Goal: Information Seeking & Learning: Learn about a topic

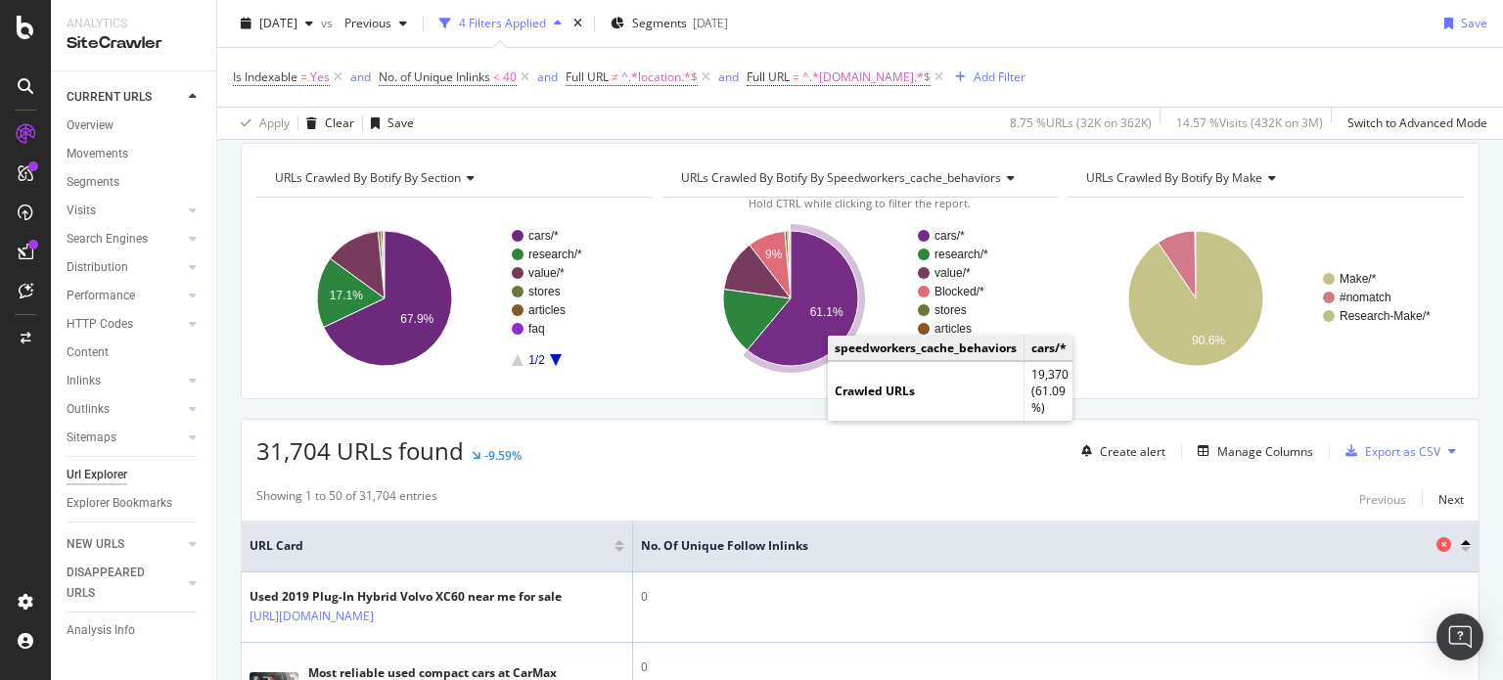
scroll to position [219, 0]
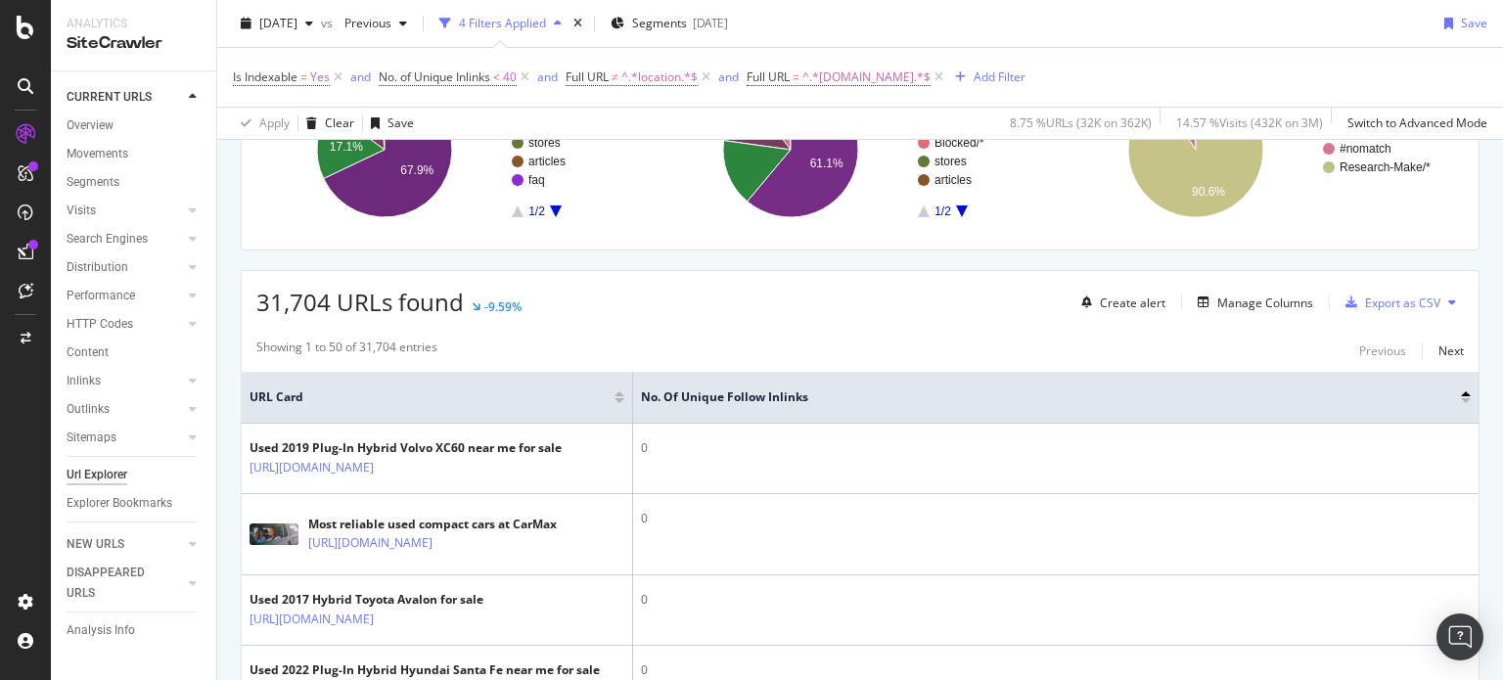
click at [1461, 399] on div at bounding box center [1466, 400] width 10 height 5
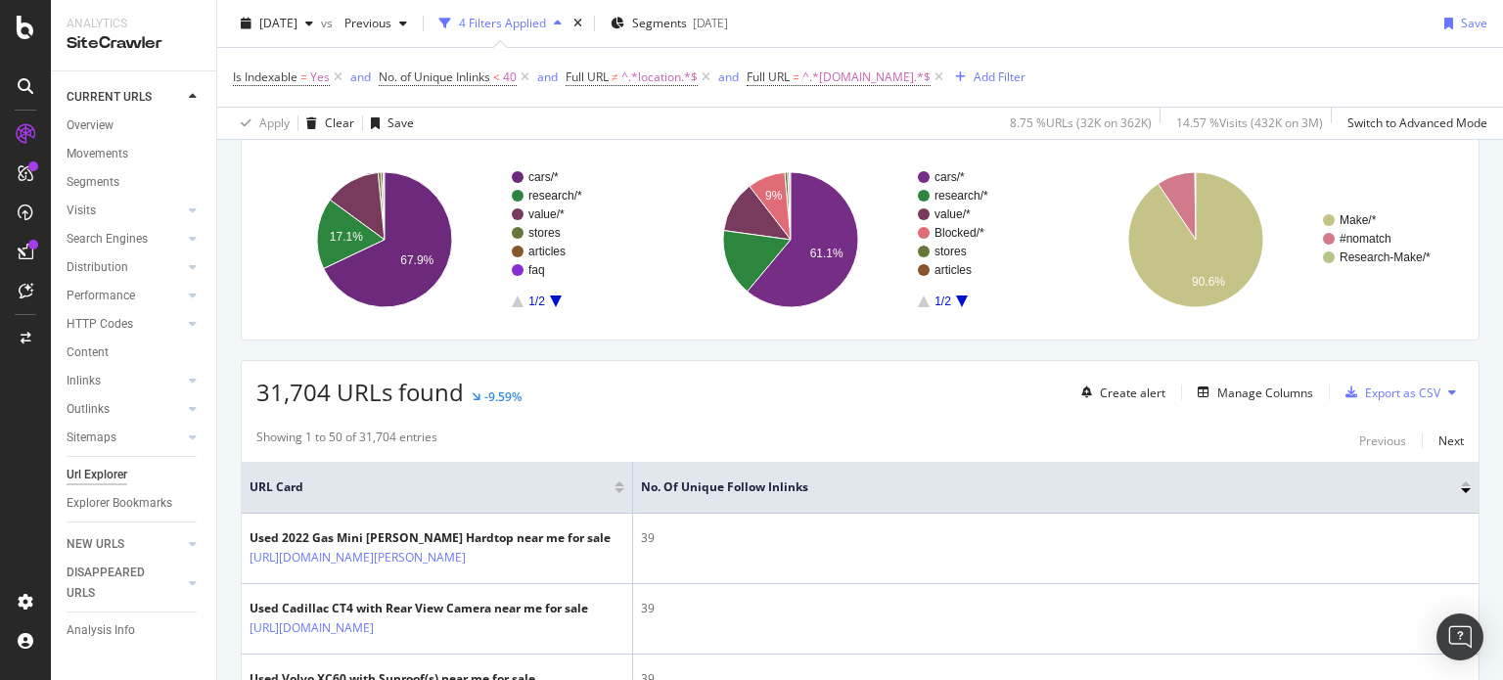
scroll to position [121, 0]
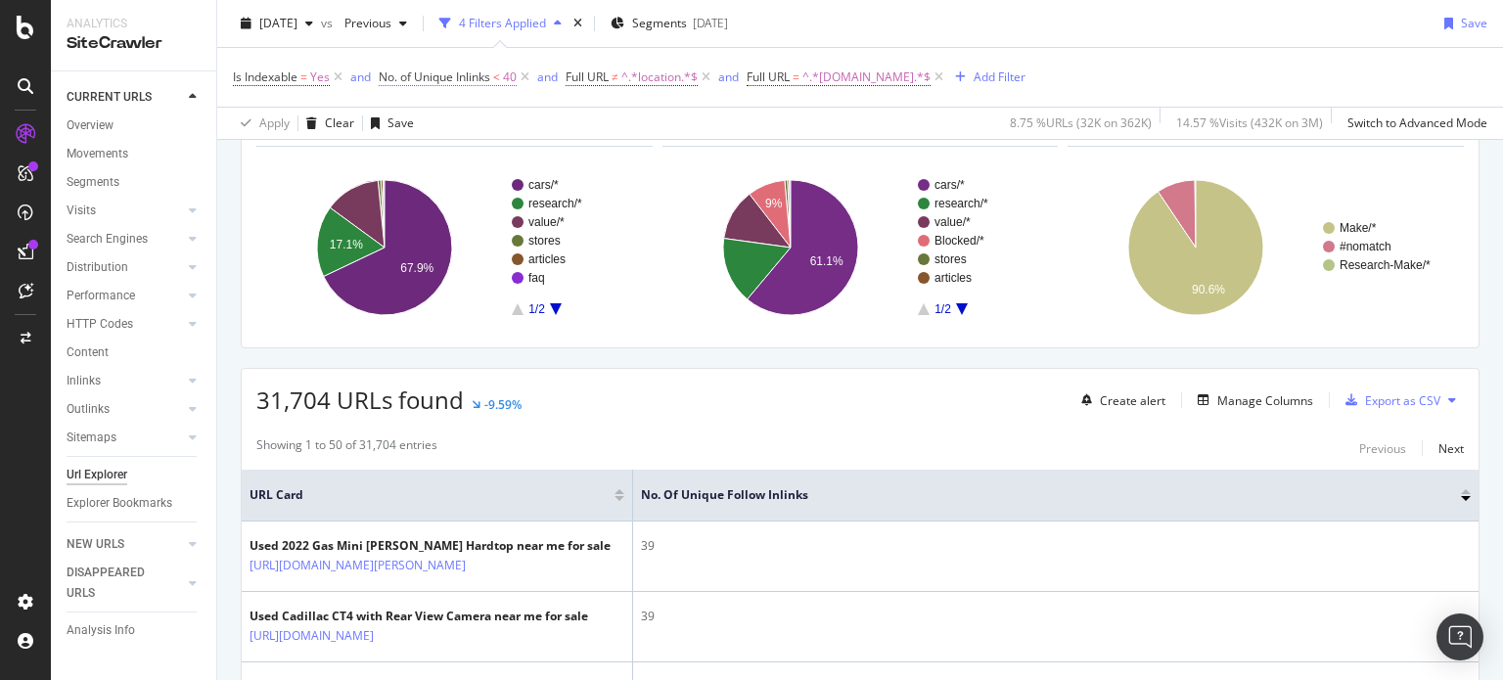
click at [450, 81] on span "No. of Unique Inlinks" at bounding box center [435, 76] width 112 height 17
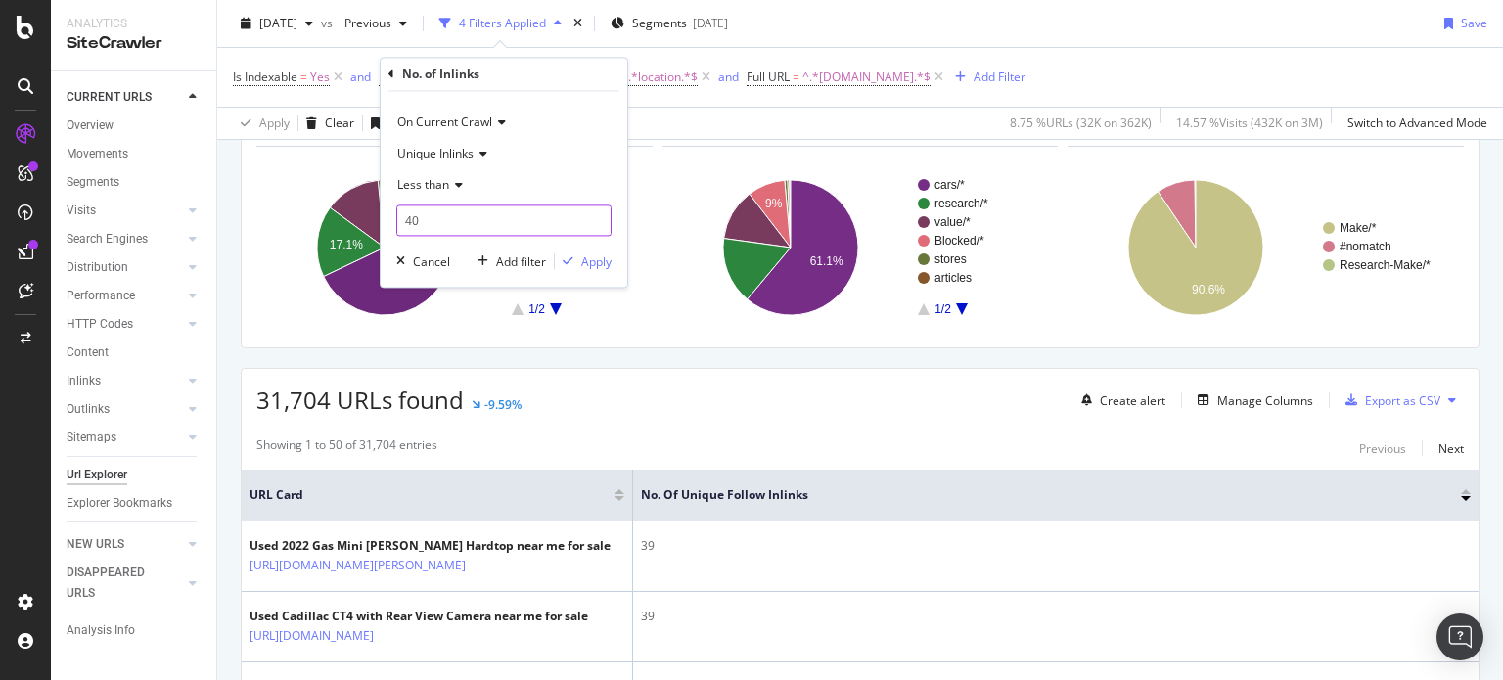
click at [412, 218] on input "40" at bounding box center [503, 220] width 215 height 31
type input "30"
click at [586, 262] on div "Apply" at bounding box center [596, 261] width 30 height 17
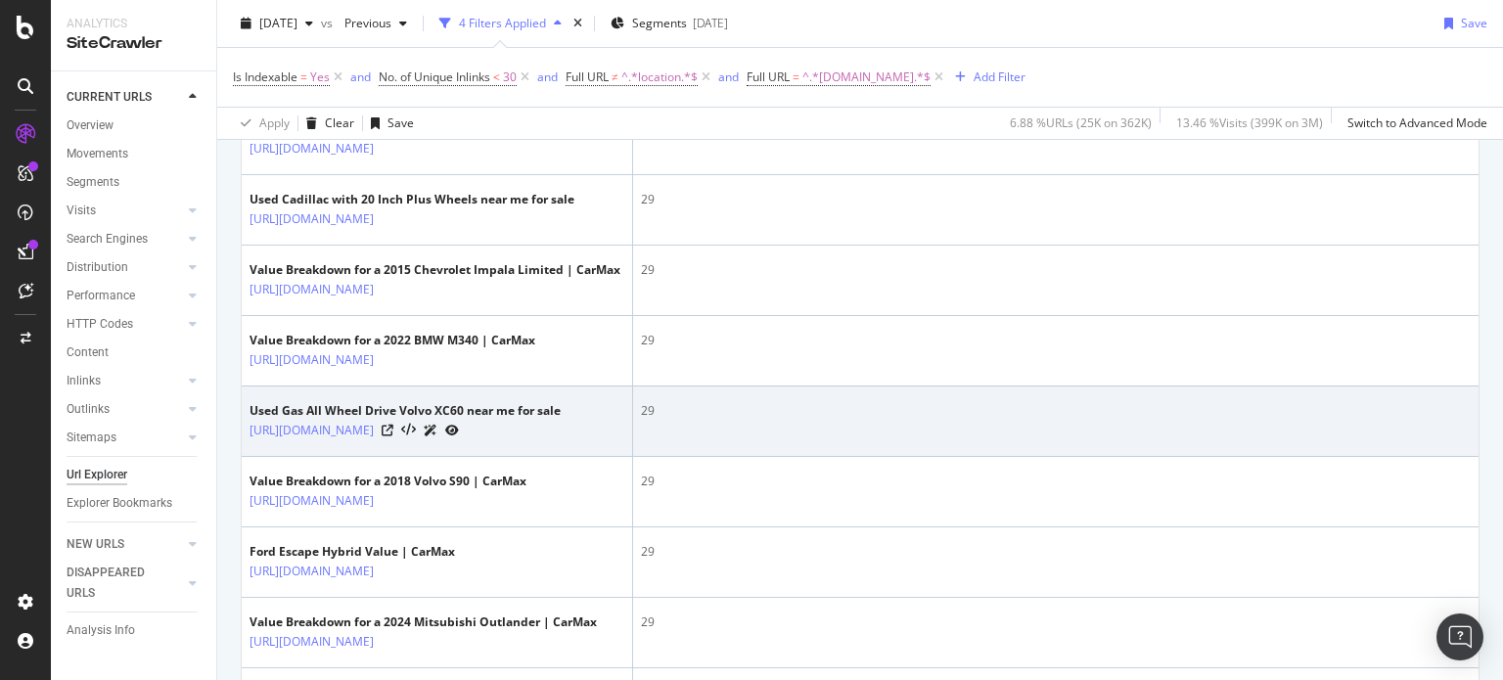
scroll to position [832, 0]
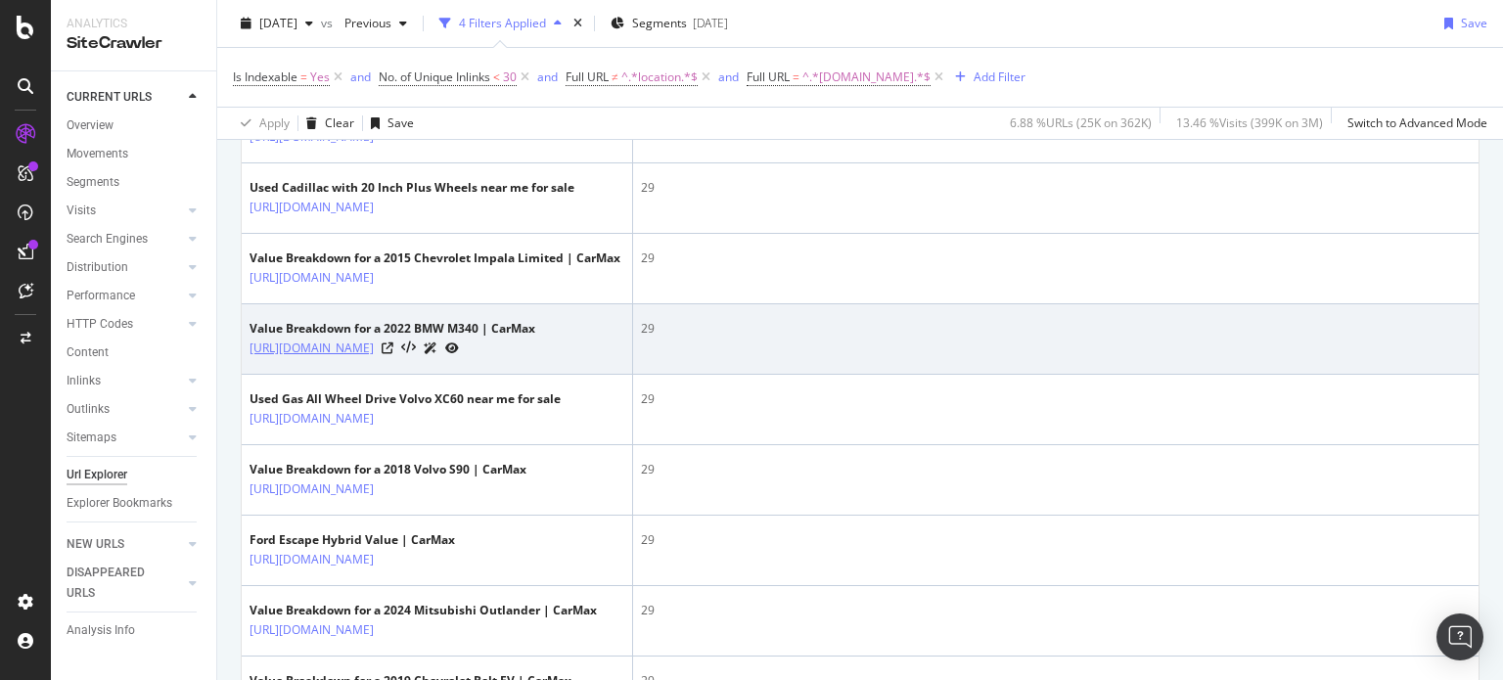
click at [374, 358] on link "[URL][DOMAIN_NAME]" at bounding box center [311, 349] width 124 height 20
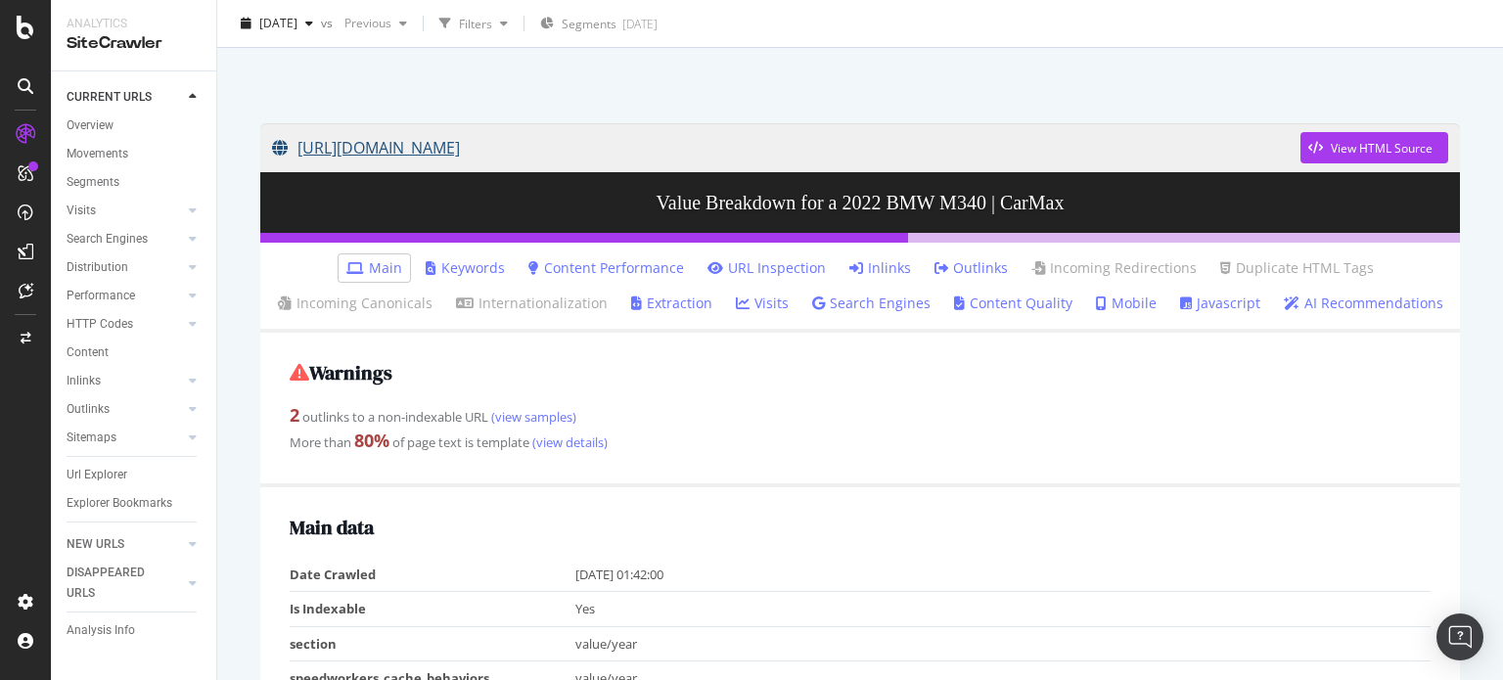
scroll to position [98, 0]
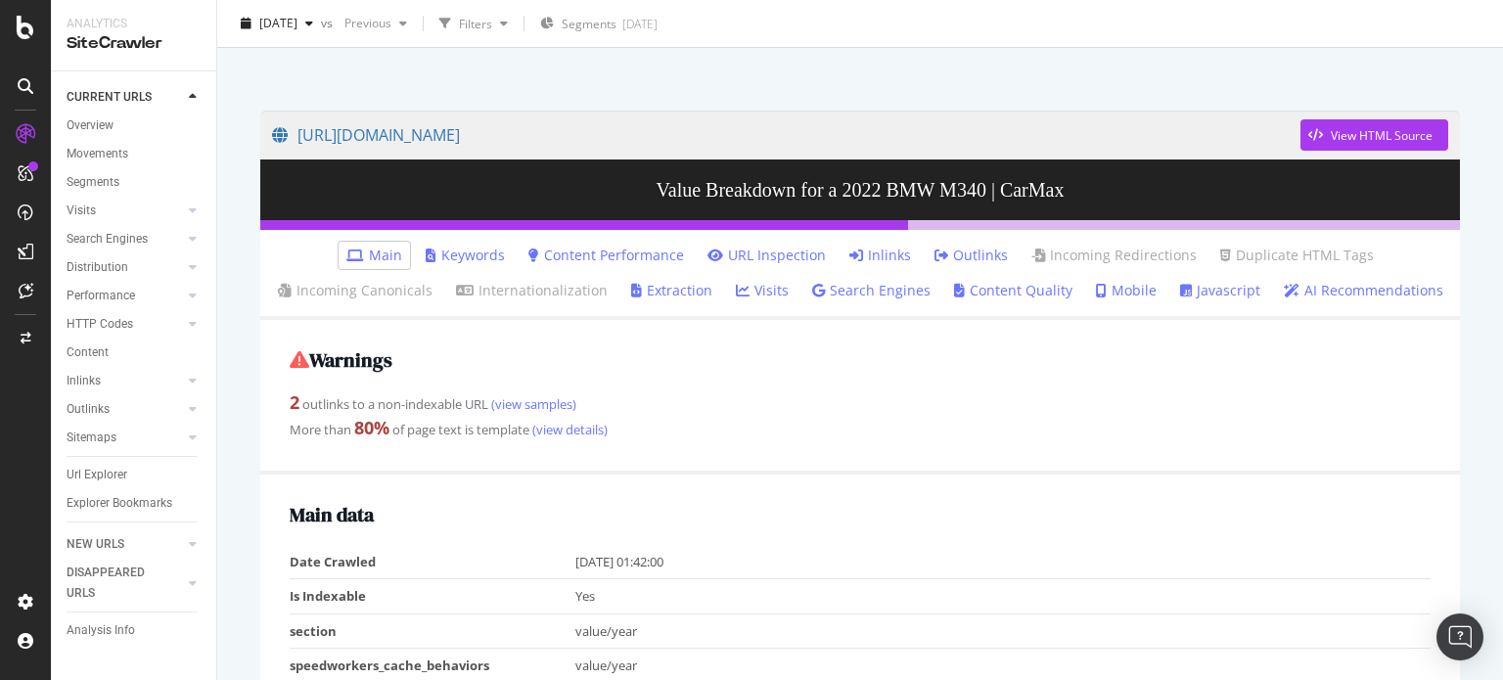
click at [886, 256] on link "Inlinks" at bounding box center [880, 256] width 62 height 20
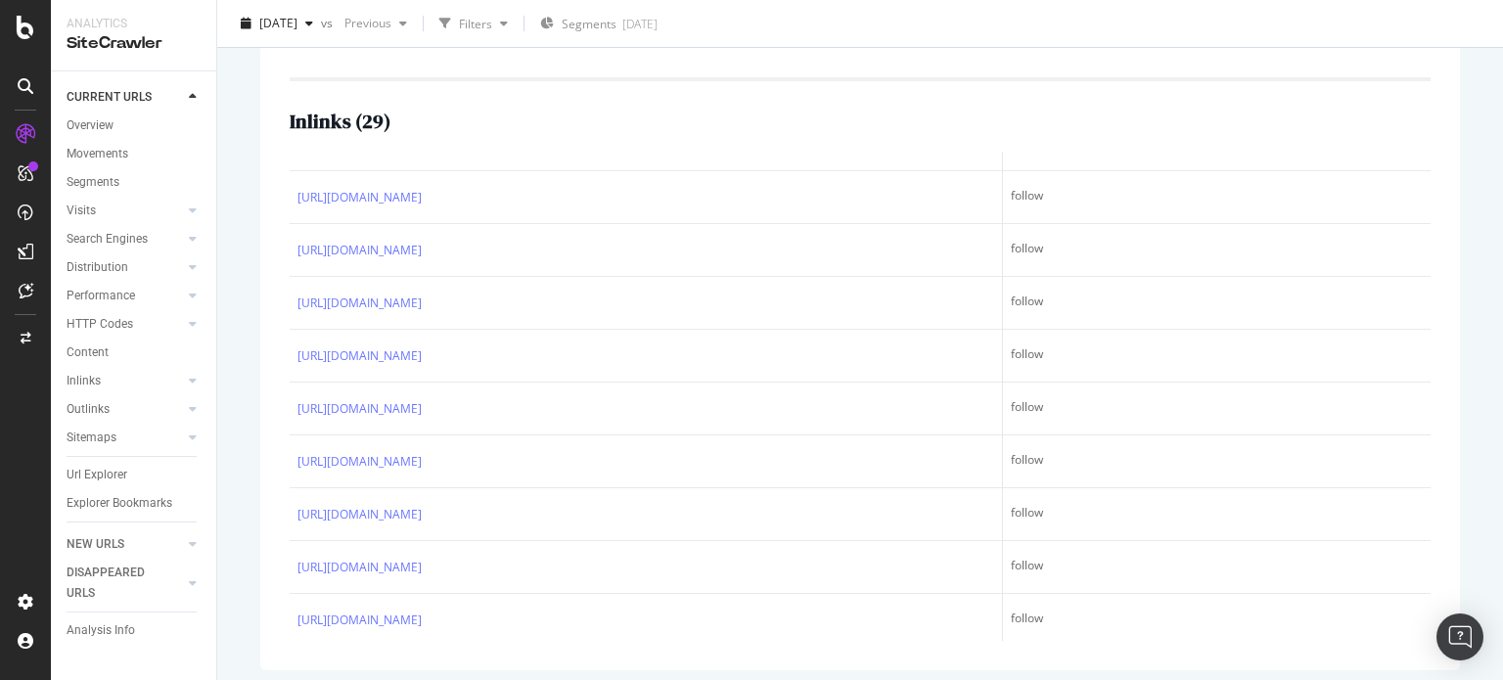
scroll to position [599, 0]
